Goal: Task Accomplishment & Management: Use online tool/utility

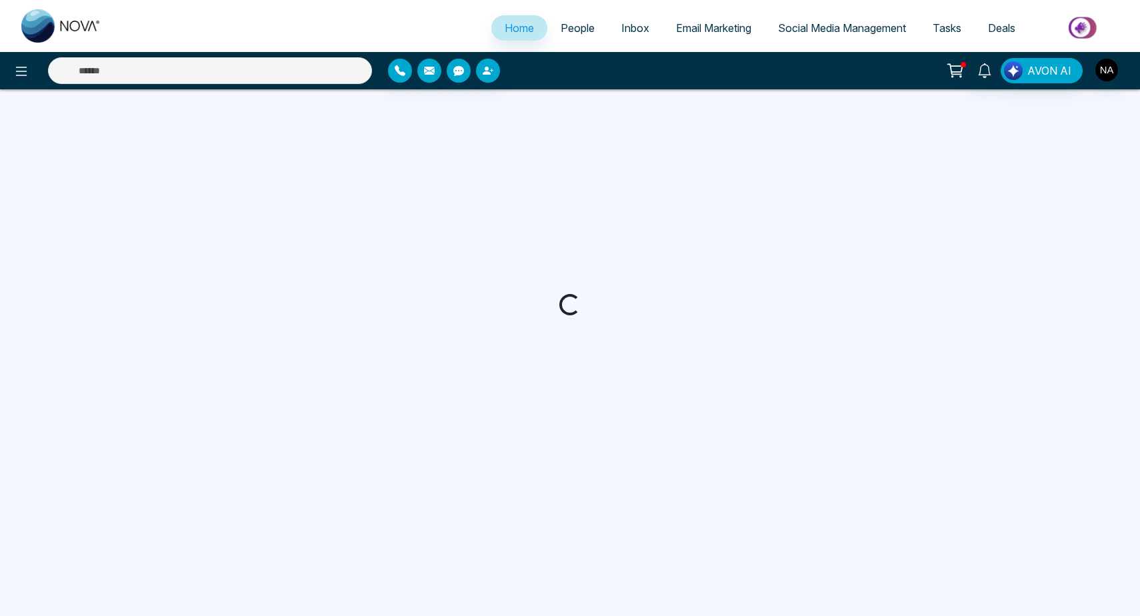
select select "*"
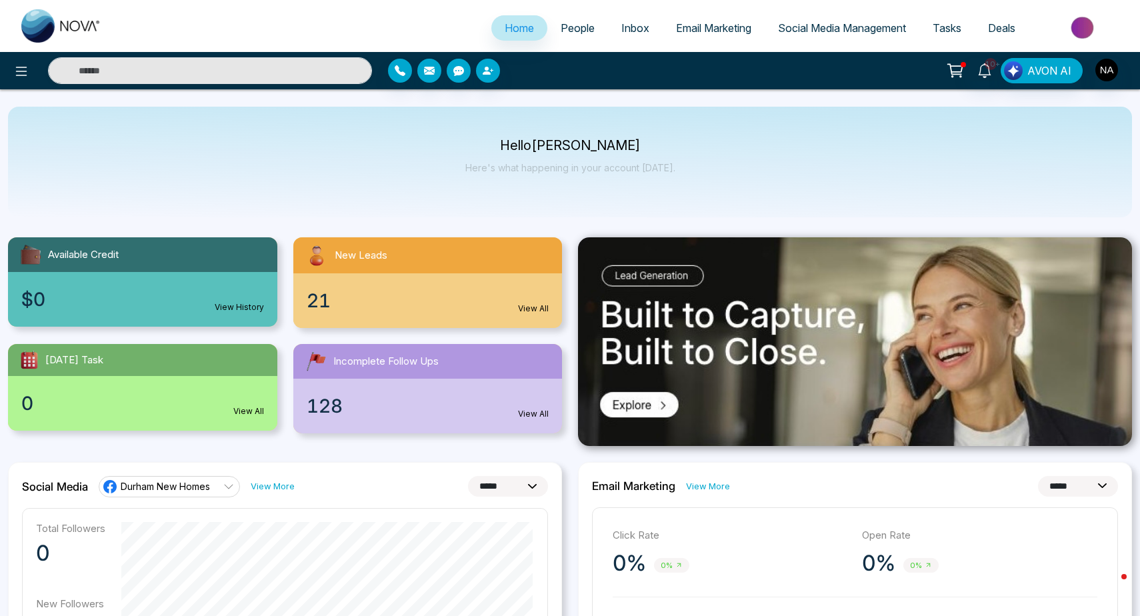
click at [407, 173] on div "Hello [PERSON_NAME] Here's what happening in your account [DATE]." at bounding box center [570, 162] width 1124 height 111
click at [295, 158] on div "Hello [PERSON_NAME] Here's what happening in your account [DATE]." at bounding box center [570, 162] width 1124 height 111
click at [689, 33] on span "Email Marketing" at bounding box center [713, 27] width 75 height 13
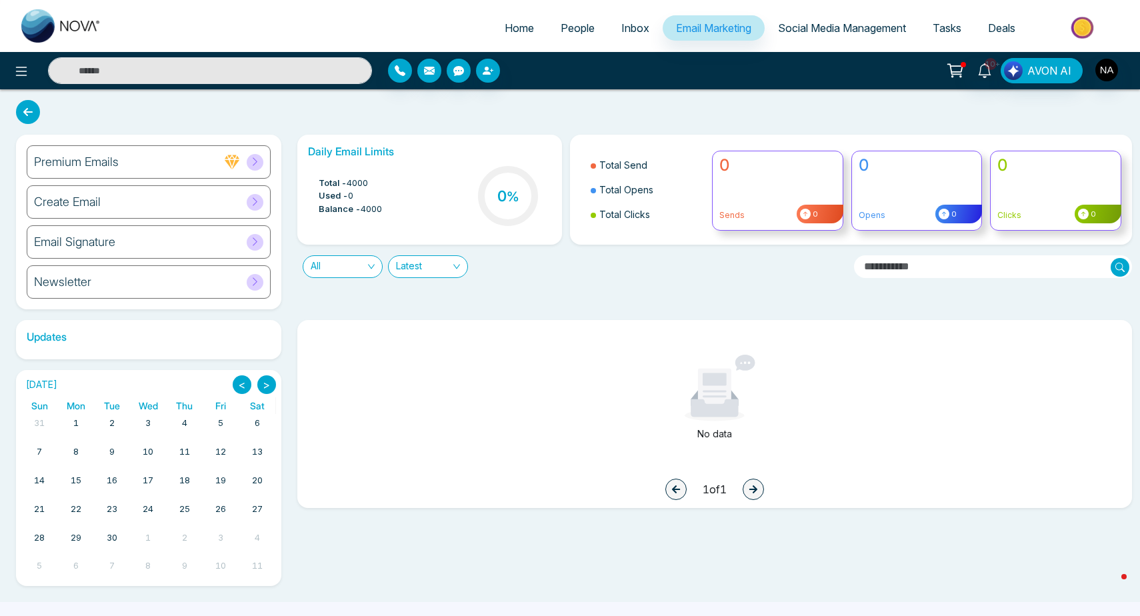
click at [87, 200] on h6 "Create Email" at bounding box center [67, 202] width 67 height 15
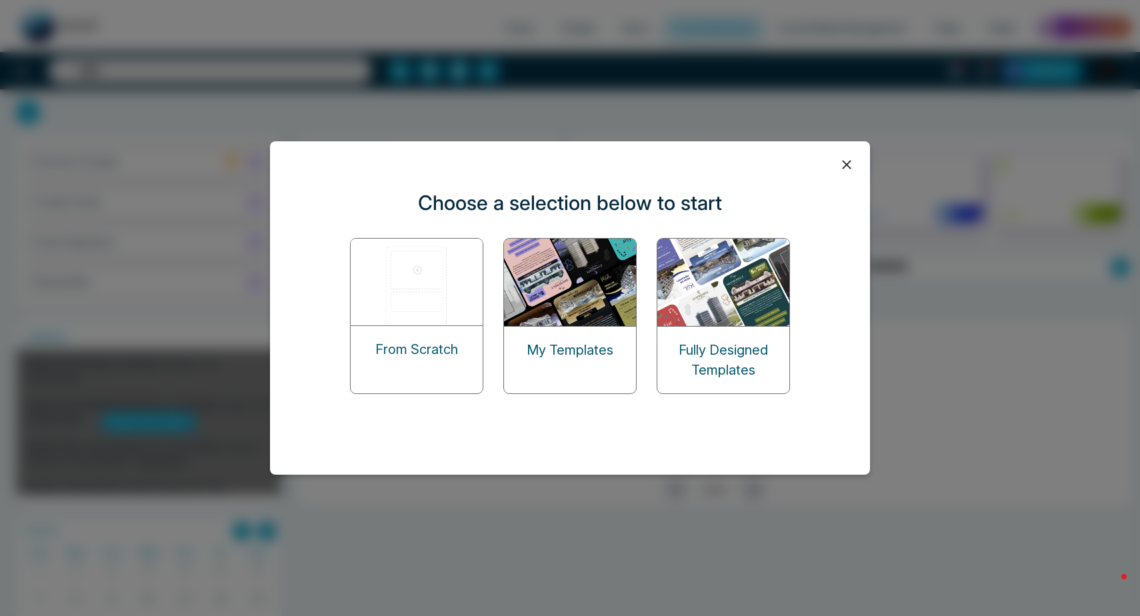
click at [440, 346] on p "From Scratch" at bounding box center [416, 349] width 83 height 20
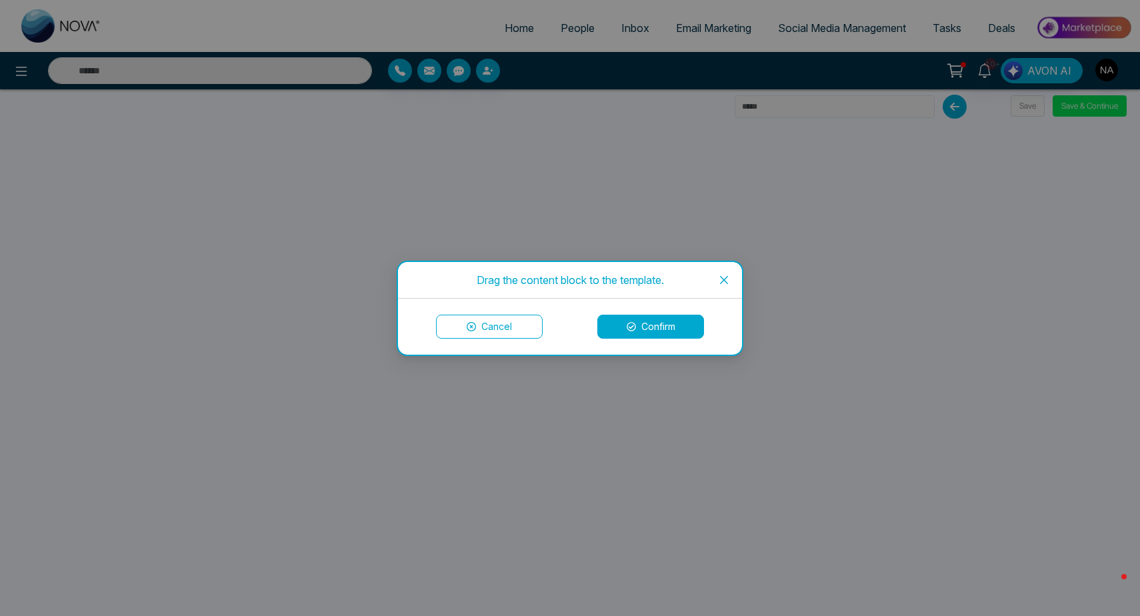
click at [660, 327] on button "Confirm" at bounding box center [650, 327] width 107 height 24
